Goal: Task Accomplishment & Management: Use online tool/utility

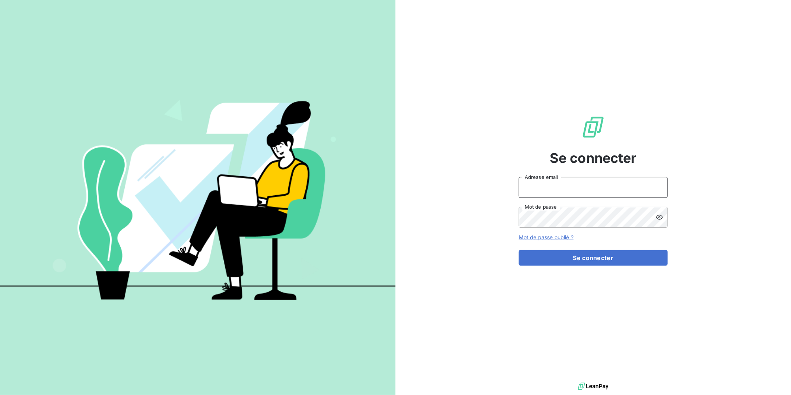
type input "[EMAIL_ADDRESS][DOMAIN_NAME]"
click at [587, 261] on button "Se connecter" at bounding box center [593, 258] width 149 height 16
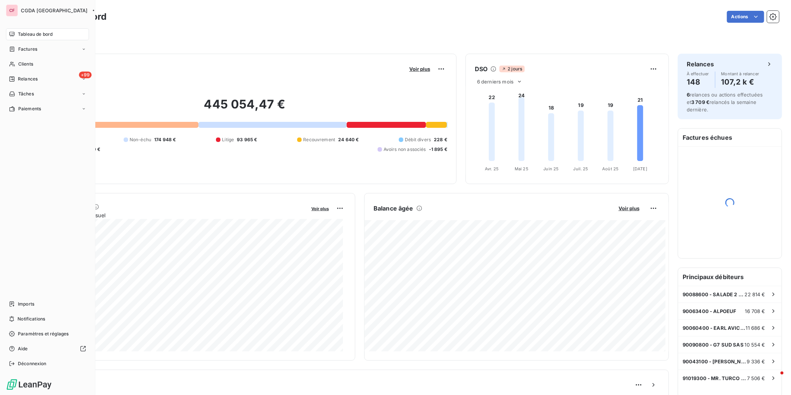
click at [27, 300] on div "Imports" at bounding box center [47, 304] width 83 height 12
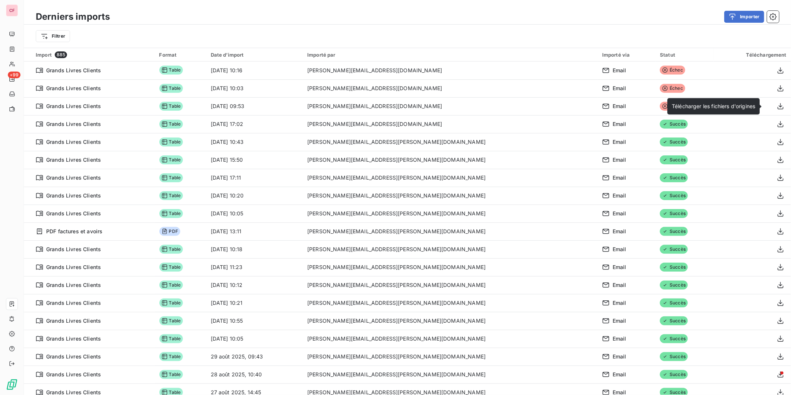
click at [777, 106] on icon "button" at bounding box center [780, 105] width 7 height 7
click at [777, 124] on icon "button" at bounding box center [780, 123] width 7 height 7
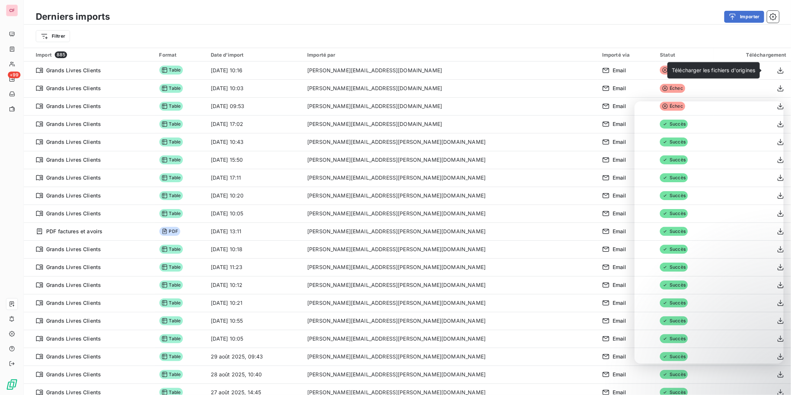
click at [777, 68] on icon "button" at bounding box center [780, 70] width 7 height 7
click at [551, 19] on div "Importer" at bounding box center [449, 17] width 661 height 12
